Goal: Transaction & Acquisition: Book appointment/travel/reservation

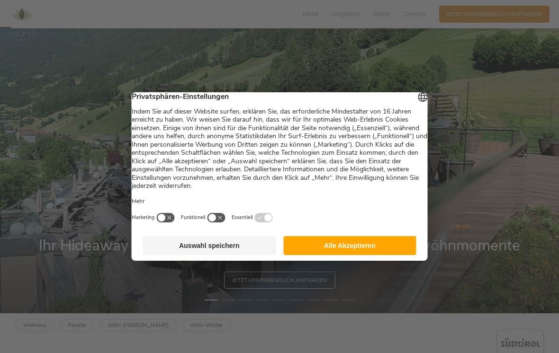
scroll to position [39, 0]
click at [376, 255] on button "Alle Akzeptieren" at bounding box center [349, 245] width 133 height 19
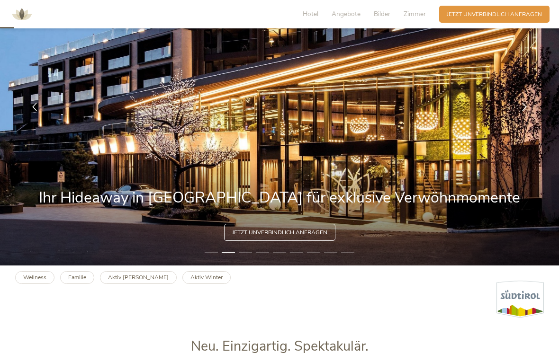
scroll to position [0, 0]
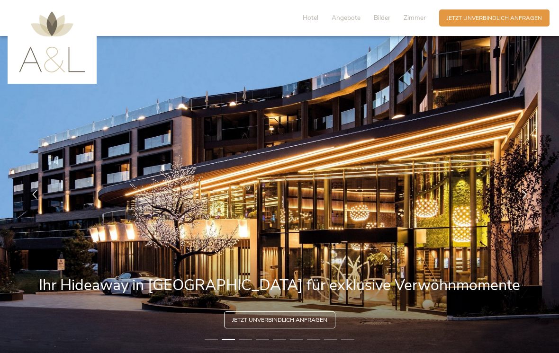
click at [316, 18] on span "Hotel" at bounding box center [311, 17] width 16 height 9
click at [412, 18] on span "Zimmer" at bounding box center [414, 17] width 22 height 9
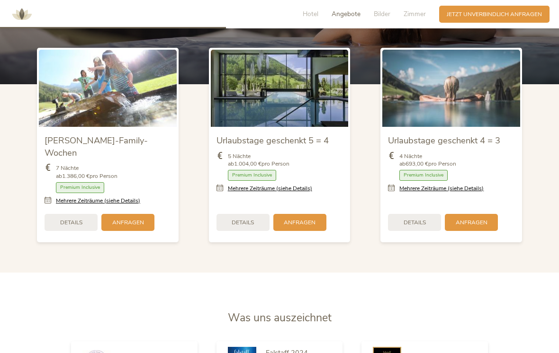
scroll to position [954, 0]
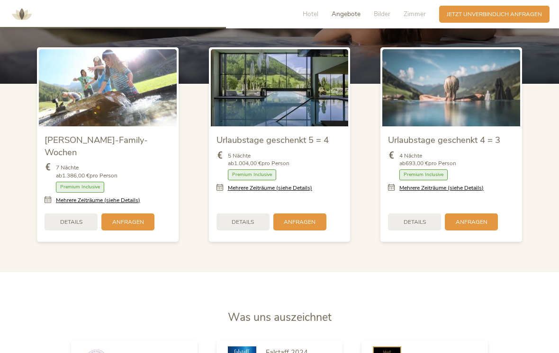
click at [473, 192] on link "Mehrere Zeiträume (siehe Details)" at bounding box center [441, 188] width 84 height 8
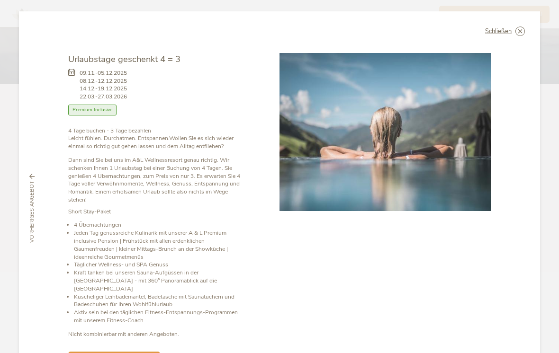
click at [511, 35] on div "Schließen" at bounding box center [505, 31] width 40 height 9
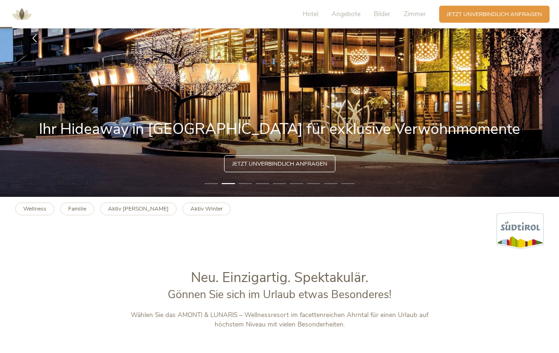
scroll to position [0, 0]
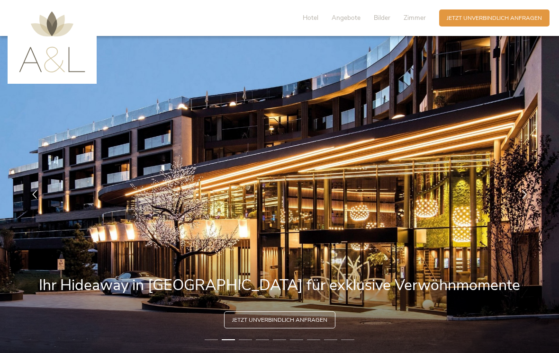
click at [412, 17] on span "Zimmer" at bounding box center [414, 17] width 22 height 9
click at [318, 16] on span "Hotel" at bounding box center [311, 17] width 16 height 9
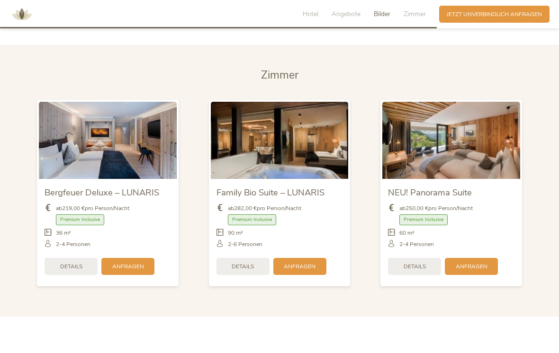
scroll to position [1846, 0]
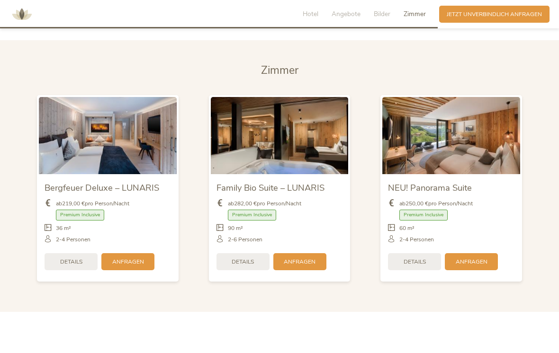
click at [85, 260] on div "Details" at bounding box center [71, 261] width 53 height 17
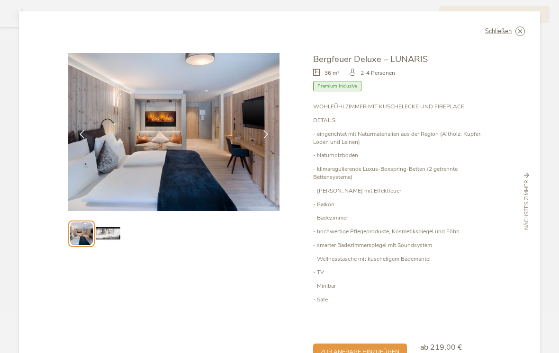
click at [265, 134] on icon at bounding box center [265, 134] width 9 height 9
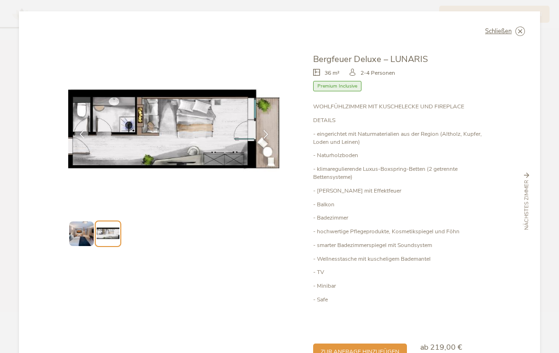
click at [262, 134] on icon at bounding box center [265, 134] width 9 height 9
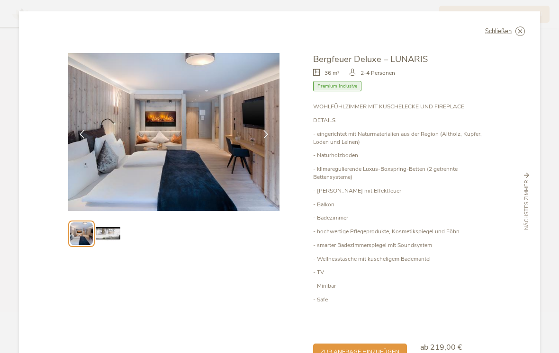
scroll to position [0, 0]
click at [514, 34] on div "Schließen" at bounding box center [505, 31] width 40 height 9
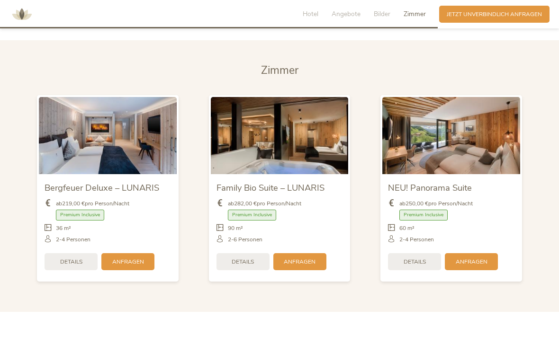
click at [278, 3] on div "Hotel Angebote Bilder Zimmer Anfragen Jetzt unverbindlich anfragen" at bounding box center [279, 14] width 559 height 28
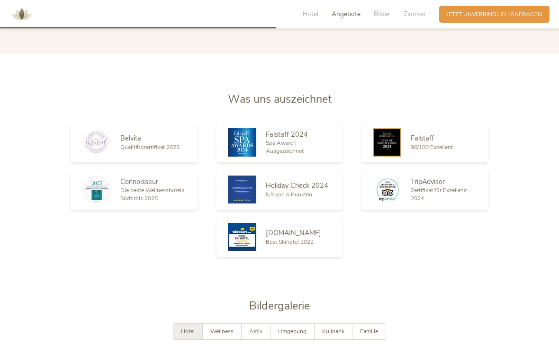
scroll to position [1171, 0]
